Goal: Information Seeking & Learning: Learn about a topic

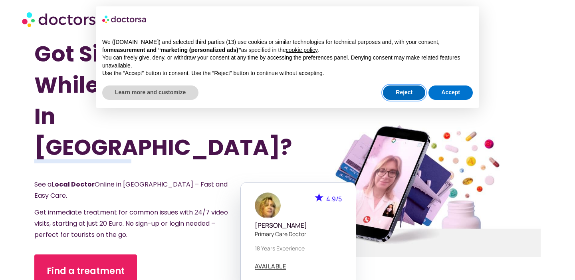
click at [404, 94] on button "Reject" at bounding box center [404, 92] width 42 height 14
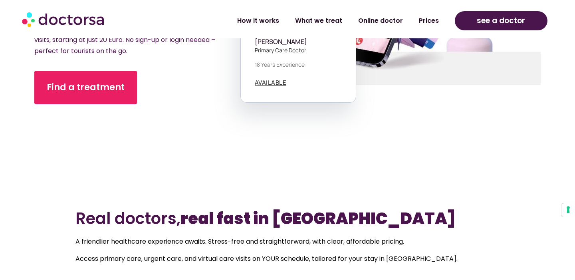
scroll to position [179, 0]
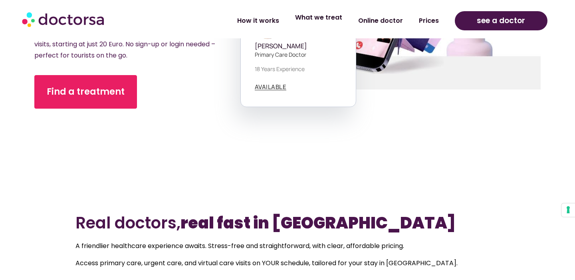
click at [319, 21] on link "What we treat" at bounding box center [318, 17] width 63 height 18
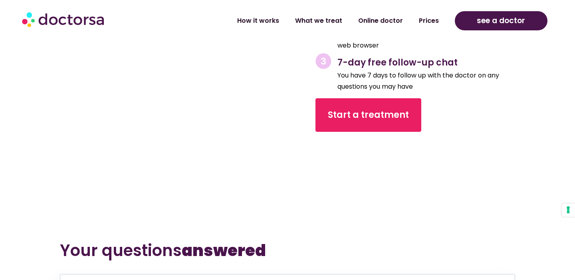
scroll to position [3079, 0]
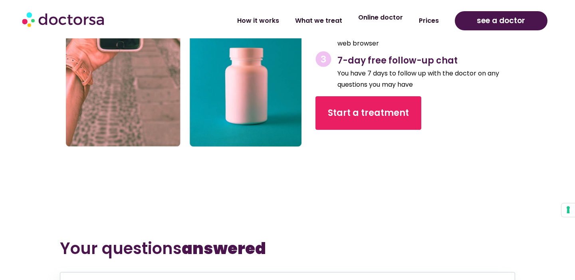
click at [380, 22] on link "Online doctor" at bounding box center [380, 17] width 61 height 18
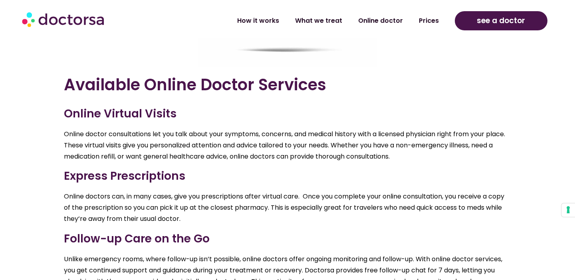
scroll to position [1028, 0]
